Goal: Browse casually

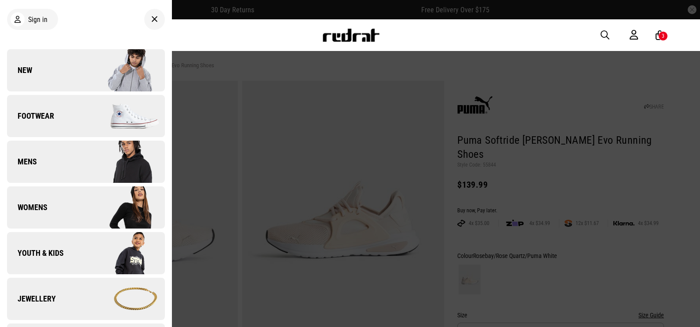
click at [55, 61] on link "New" at bounding box center [86, 70] width 158 height 42
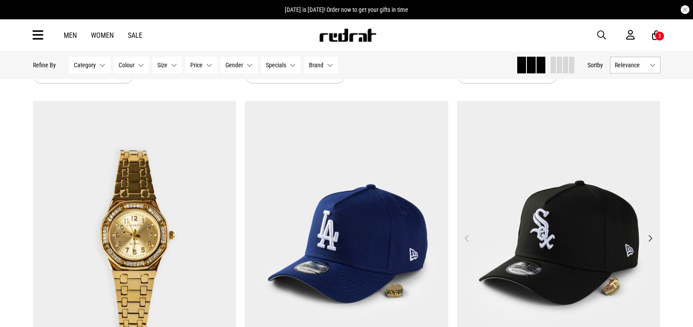
scroll to position [835, 0]
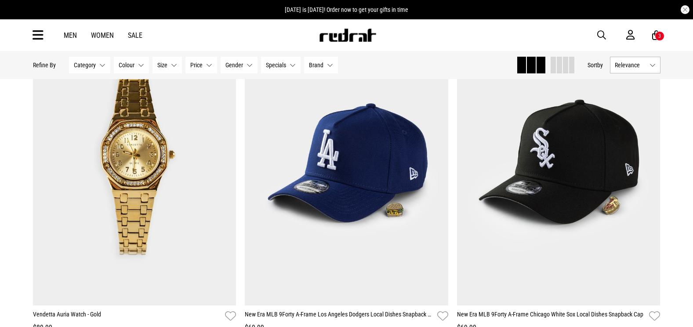
click at [361, 38] on img at bounding box center [348, 35] width 58 height 13
